Goal: Task Accomplishment & Management: Manage account settings

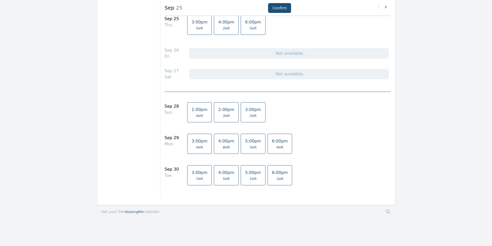
scroll to position [404, 0]
click at [134, 212] on span "BookingMitr" at bounding box center [134, 212] width 19 height 4
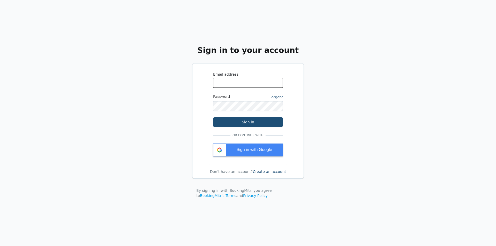
click at [248, 84] on input "WhatsApp Phone Number" at bounding box center [248, 83] width 70 height 10
type input "[EMAIL_ADDRESS][DOMAIN_NAME]"
click at [253, 150] on span "Sign in with Google" at bounding box center [255, 149] width 36 height 4
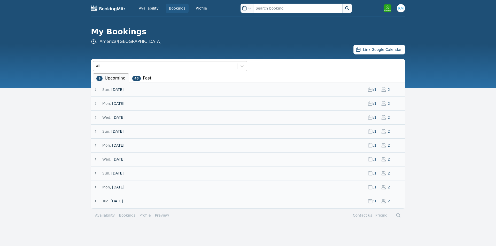
click at [98, 89] on icon at bounding box center [95, 89] width 5 height 5
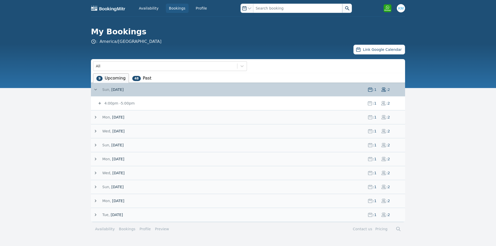
click at [100, 103] on icon at bounding box center [99, 103] width 3 height 3
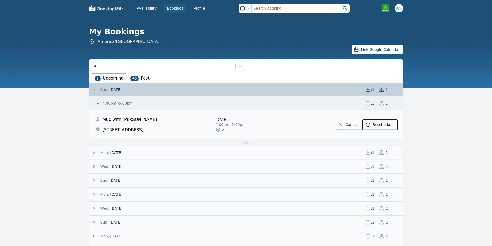
click at [382, 124] on link "Reschedule" at bounding box center [380, 125] width 34 height 10
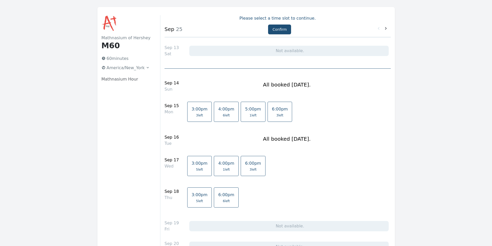
scroll to position [52, 0]
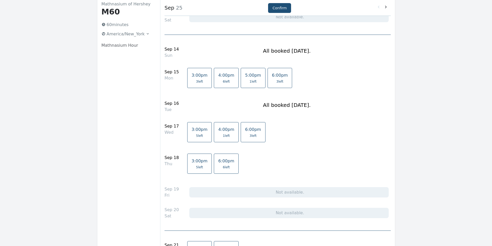
click at [223, 167] on span "6 left" at bounding box center [226, 167] width 7 height 4
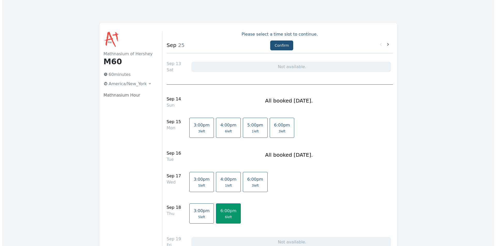
scroll to position [0, 0]
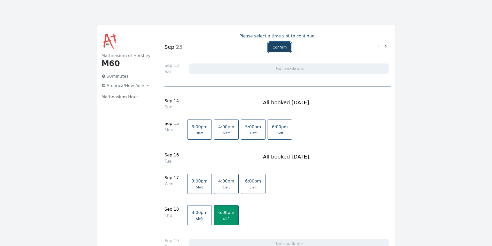
click at [278, 49] on button "Confirm" at bounding box center [279, 47] width 23 height 10
select select "2"
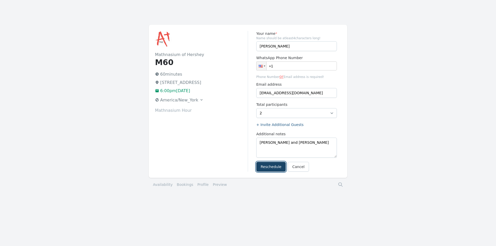
click at [273, 167] on button "Reschedule" at bounding box center [270, 167] width 29 height 10
